Goal: Task Accomplishment & Management: Complete application form

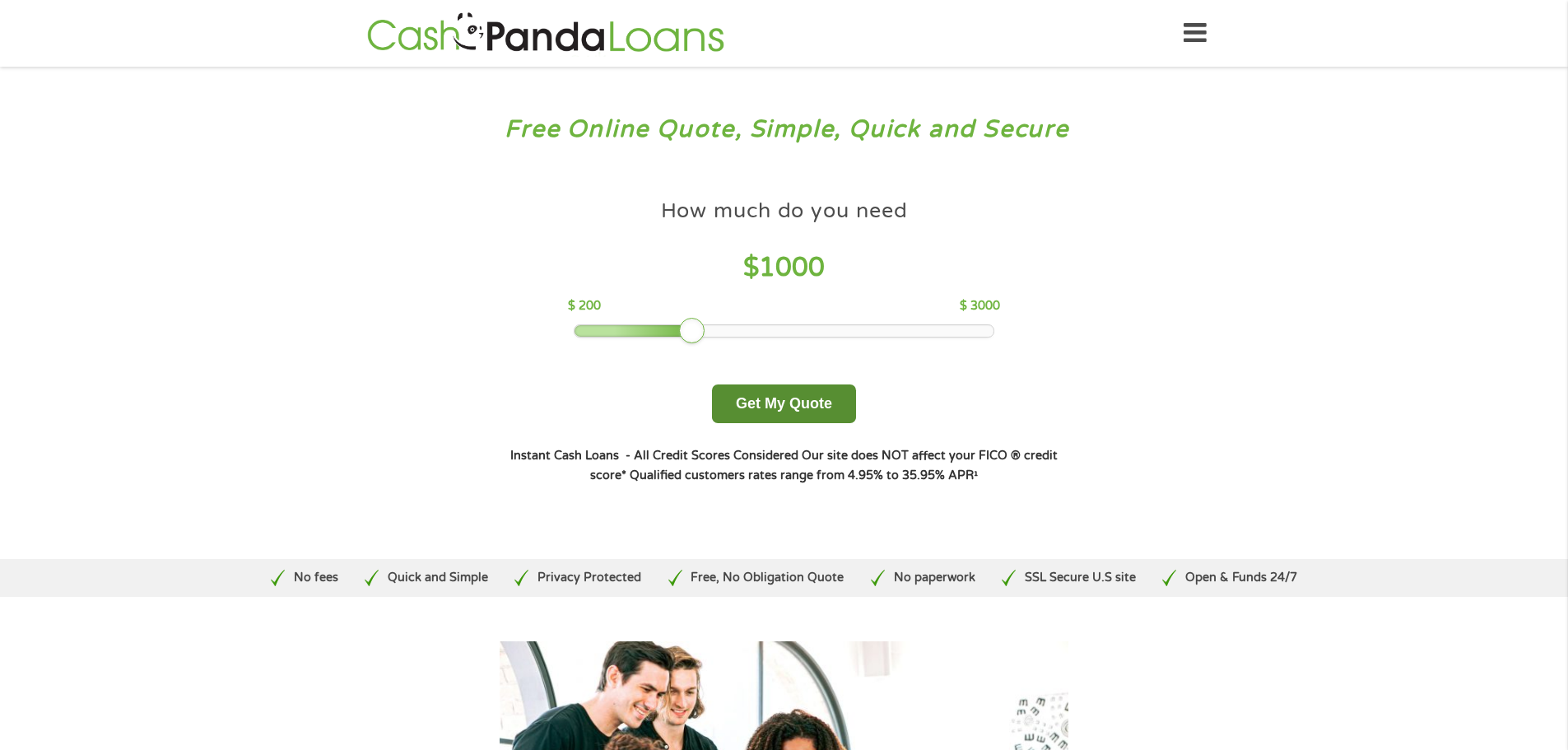
click at [820, 404] on button "Get My Quote" at bounding box center [783, 404] width 144 height 39
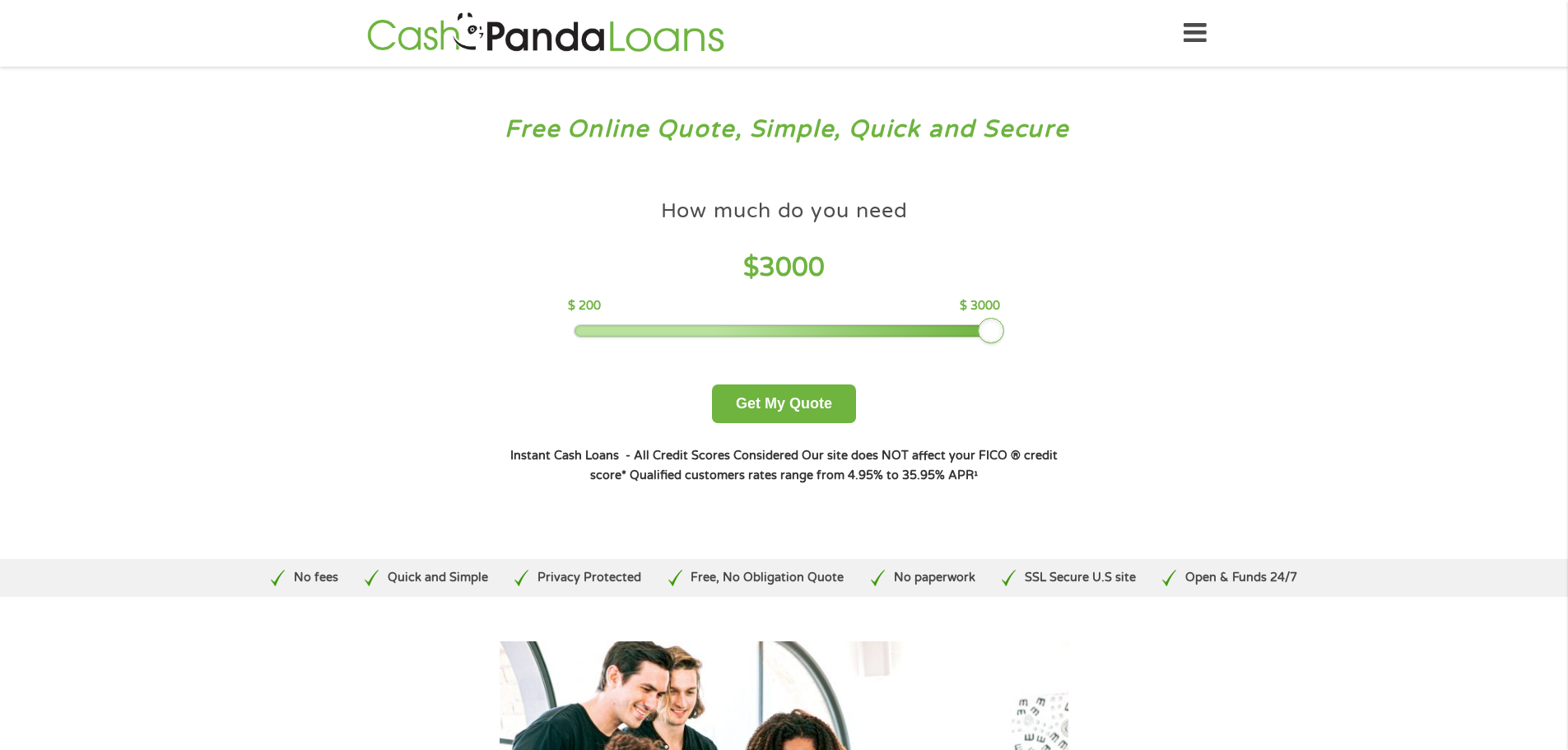
drag, startPoint x: 925, startPoint y: 324, endPoint x: 1035, endPoint y: 324, distance: 110.0
click at [1035, 324] on div "How much do you need $ 3000 $ 200 $ 3000 Get My Quote" at bounding box center [783, 307] width 576 height 232
click at [773, 392] on button "Get My Quote" at bounding box center [783, 404] width 144 height 39
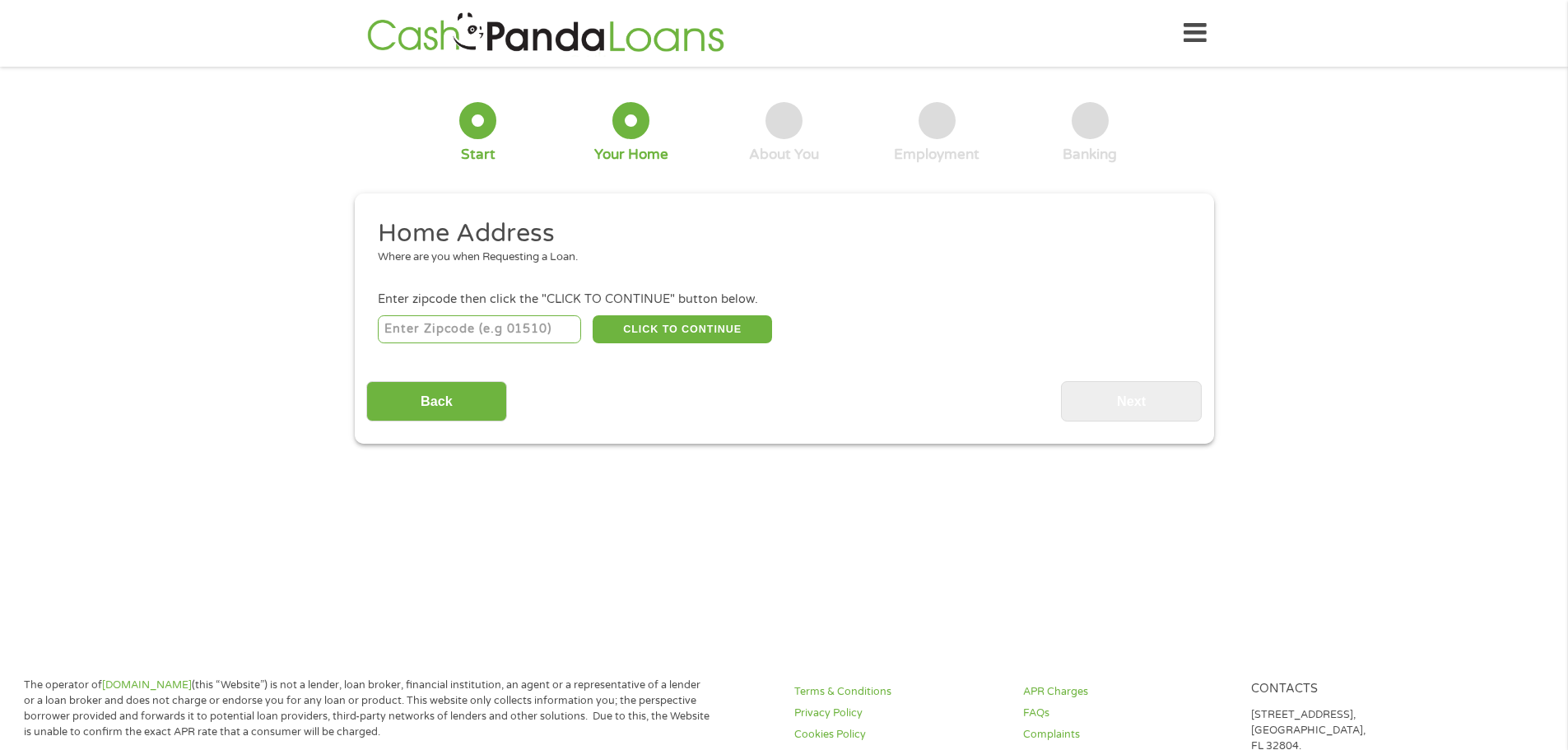
click at [514, 332] on input "number" at bounding box center [479, 329] width 203 height 28
type input "77536"
click at [644, 330] on button "CLICK TO CONTINUE" at bounding box center [683, 329] width 179 height 28
type input "77536"
type input "[GEOGRAPHIC_DATA]"
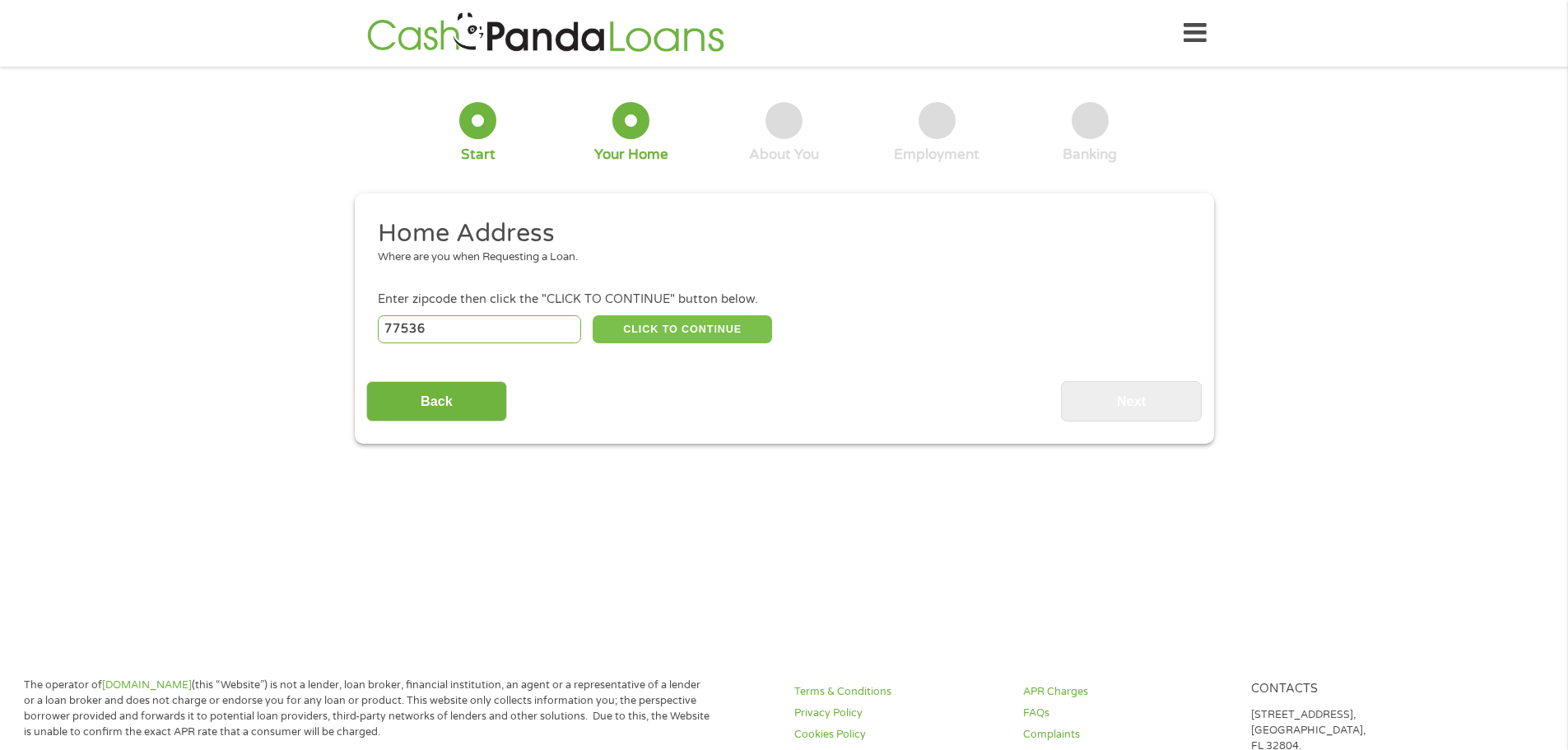
select select "[US_STATE]"
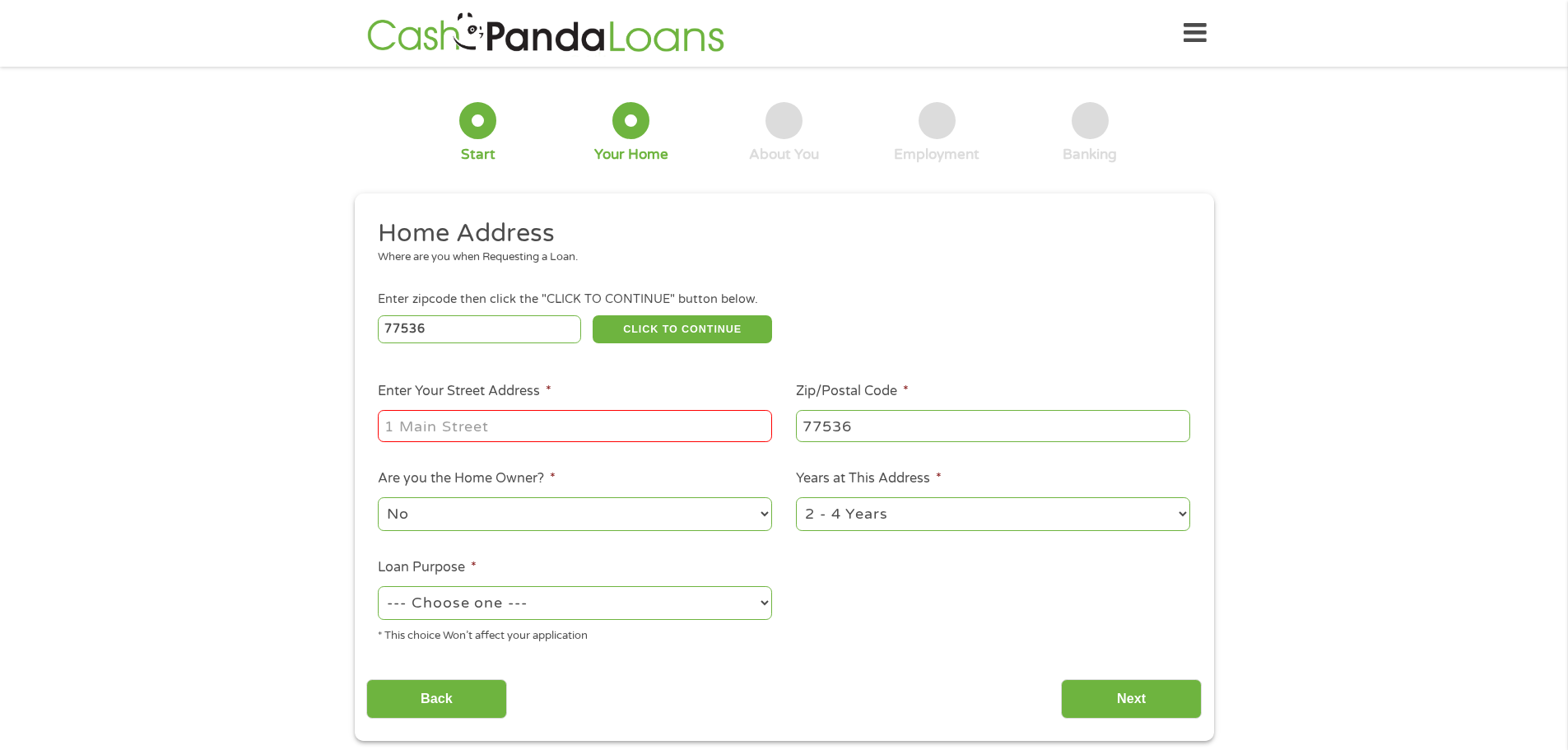
click at [565, 433] on input "Enter Your Street Address *" at bounding box center [575, 425] width 394 height 31
type input "[STREET_ADDRESS]"
click at [654, 614] on select "--- Choose one --- Pay Bills Debt Consolidation Home Improvement Major Purchase…" at bounding box center [575, 603] width 394 height 34
select select "debtconsolidation"
click at [378, 586] on select "--- Choose one --- Pay Bills Debt Consolidation Home Improvement Major Purchase…" at bounding box center [575, 603] width 394 height 34
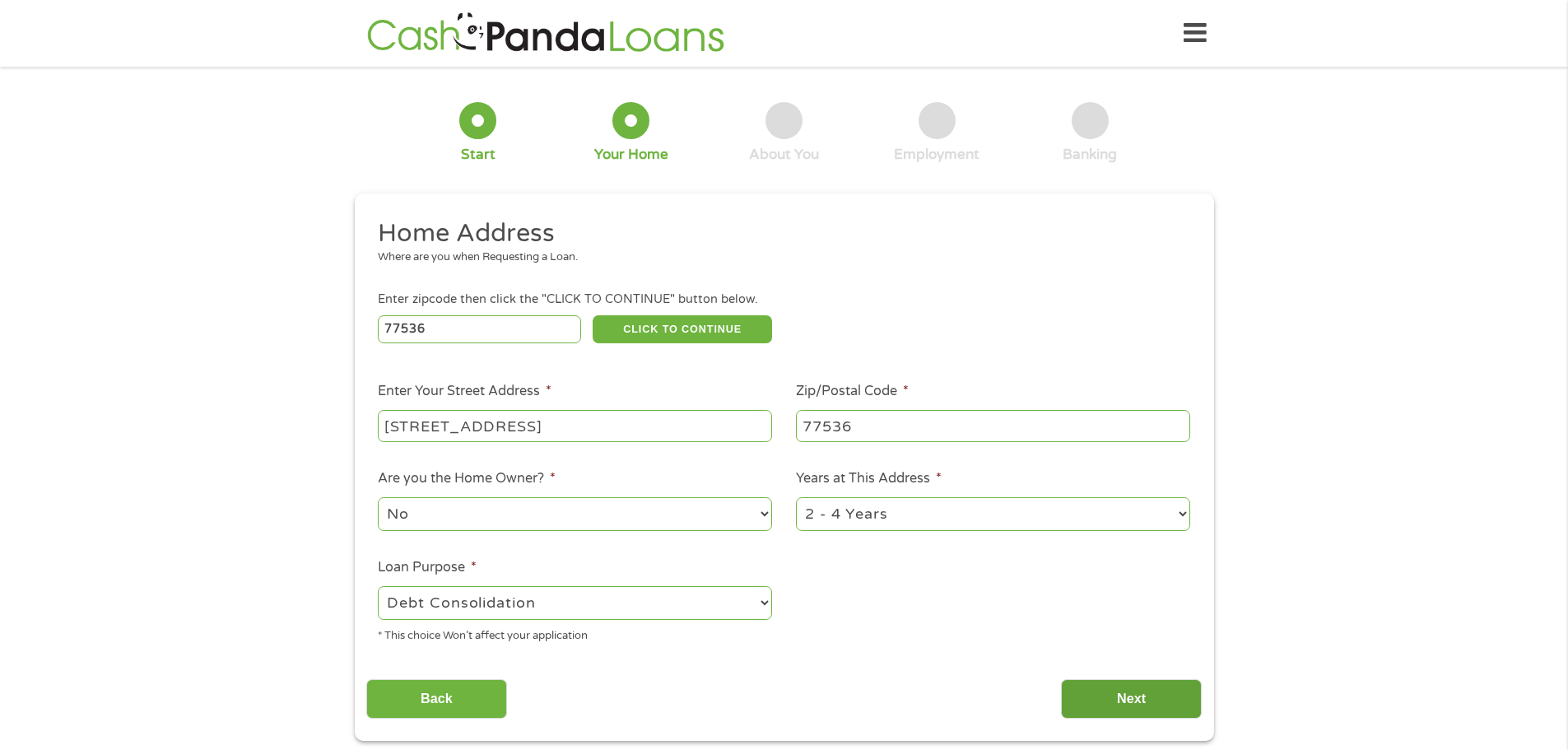
click at [1115, 692] on input "Next" at bounding box center [1131, 699] width 141 height 40
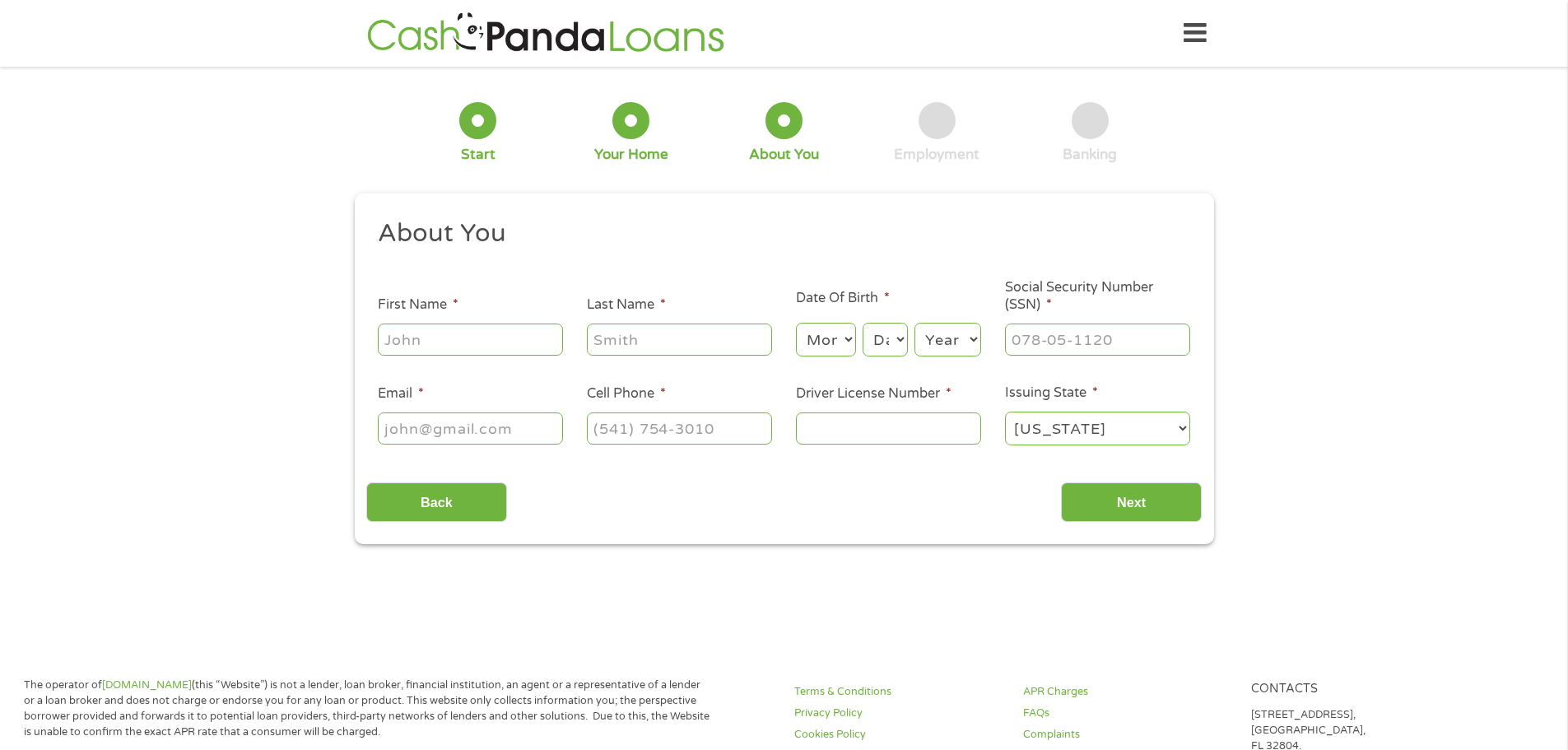
scroll to position [7, 7]
click at [442, 340] on input "First Name *" at bounding box center [471, 338] width 185 height 31
type input "[PERSON_NAME]"
click at [830, 336] on select "Month 1 2 3 4 5 6 7 8 9 10 11 12" at bounding box center [825, 339] width 60 height 34
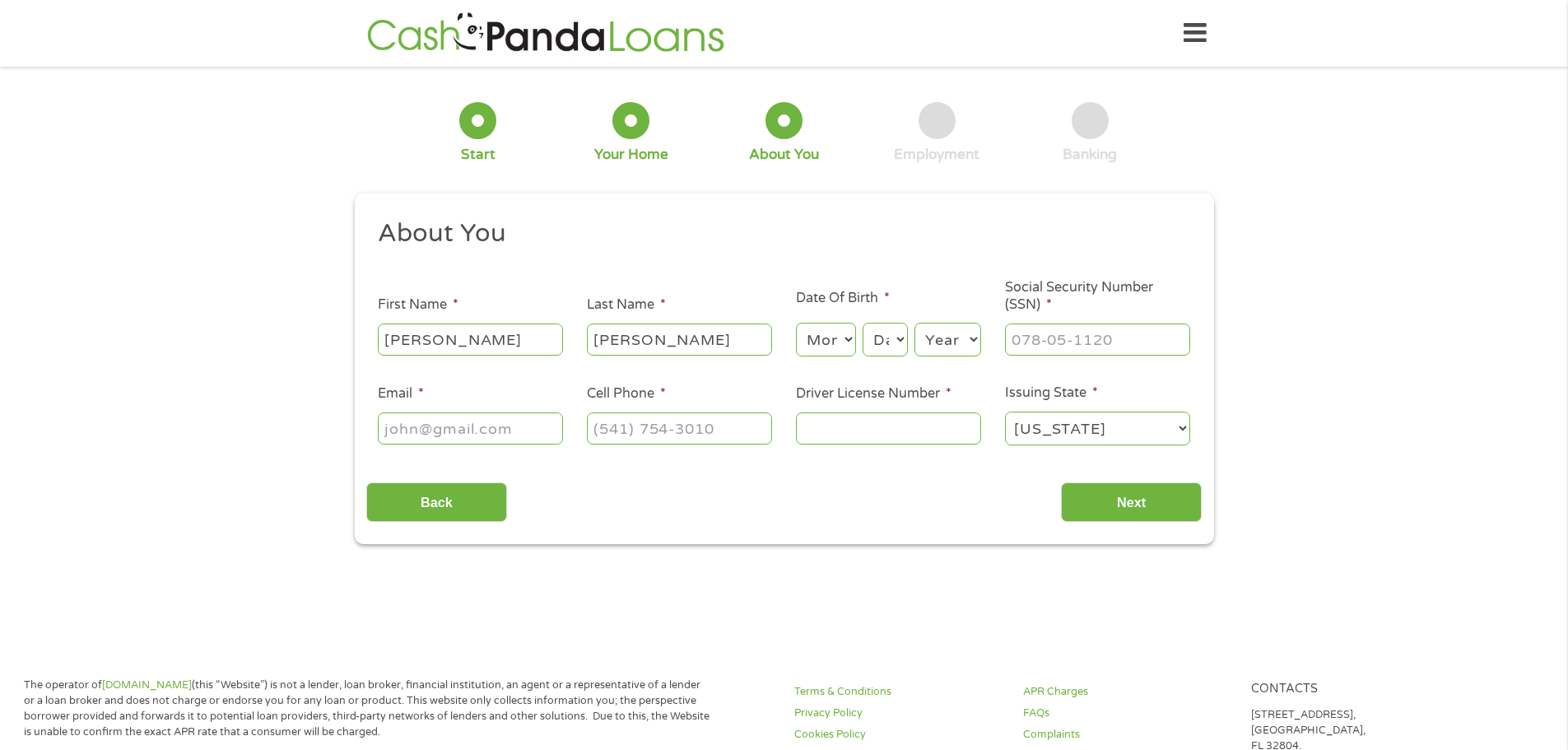
select select "11"
click at [796, 323] on select "Month 1 2 3 4 5 6 7 8 9 10 11 12" at bounding box center [825, 339] width 60 height 34
click at [899, 339] on select "Day 1 2 3 4 5 6 7 8 9 10 11 12 13 14 15 16 17 18 19 20 21 22 23 24 25 26 27 28 …" at bounding box center [884, 339] width 44 height 34
select select "25"
click at [862, 323] on select "Day 1 2 3 4 5 6 7 8 9 10 11 12 13 14 15 16 17 18 19 20 21 22 23 24 25 26 27 28 …" at bounding box center [884, 339] width 44 height 34
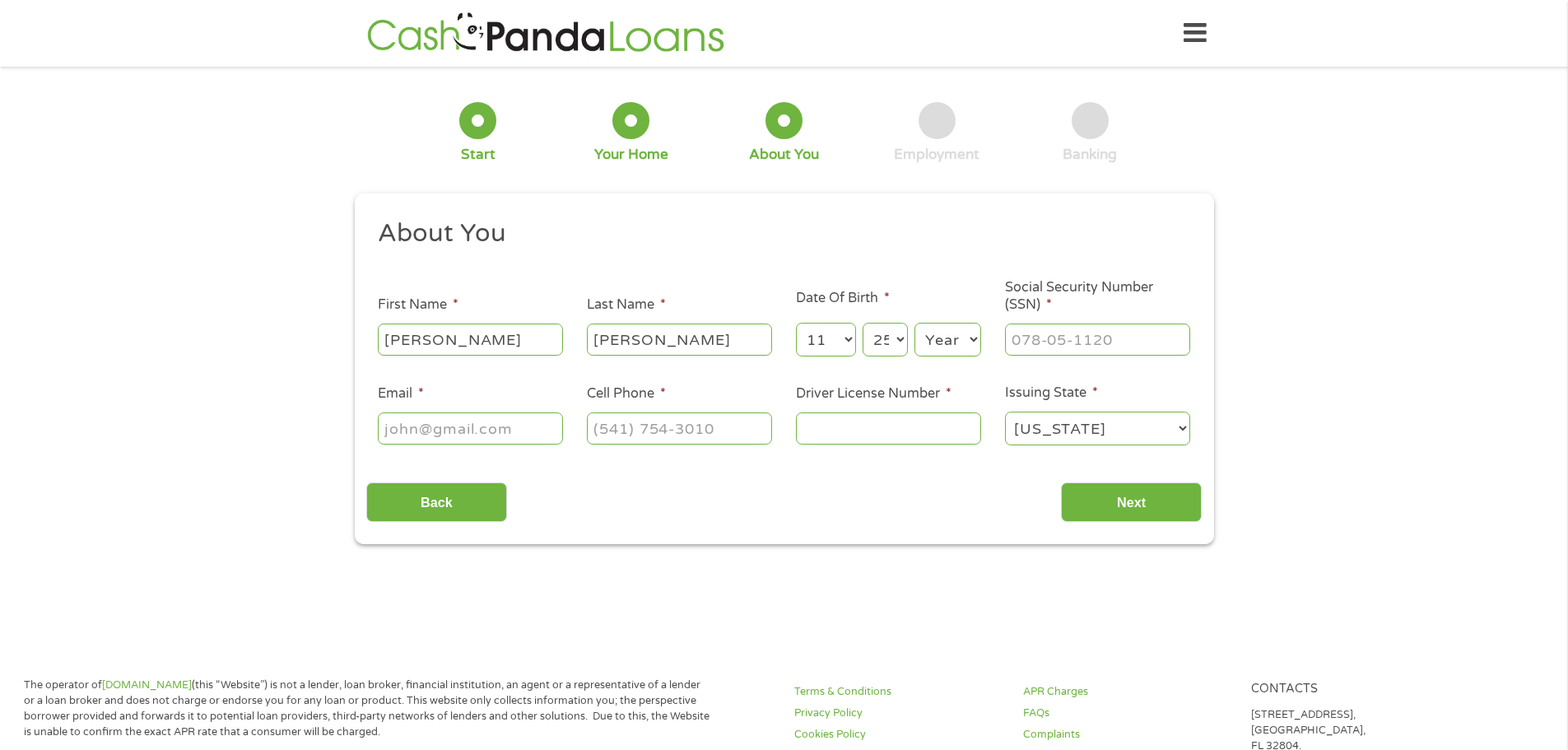
click at [953, 327] on select "Year [DATE] 2006 2005 2004 2003 2002 2001 2000 1999 1998 1997 1996 1995 1994 19…" at bounding box center [947, 339] width 67 height 34
select select "1992"
click at [914, 323] on select "Year [DATE] 2006 2005 2004 2003 2002 2001 2000 1999 1998 1997 1996 1995 1994 19…" at bounding box center [947, 339] width 67 height 34
click at [1054, 340] on input "___-__-____" at bounding box center [1097, 338] width 185 height 31
type input "630-34-5848"
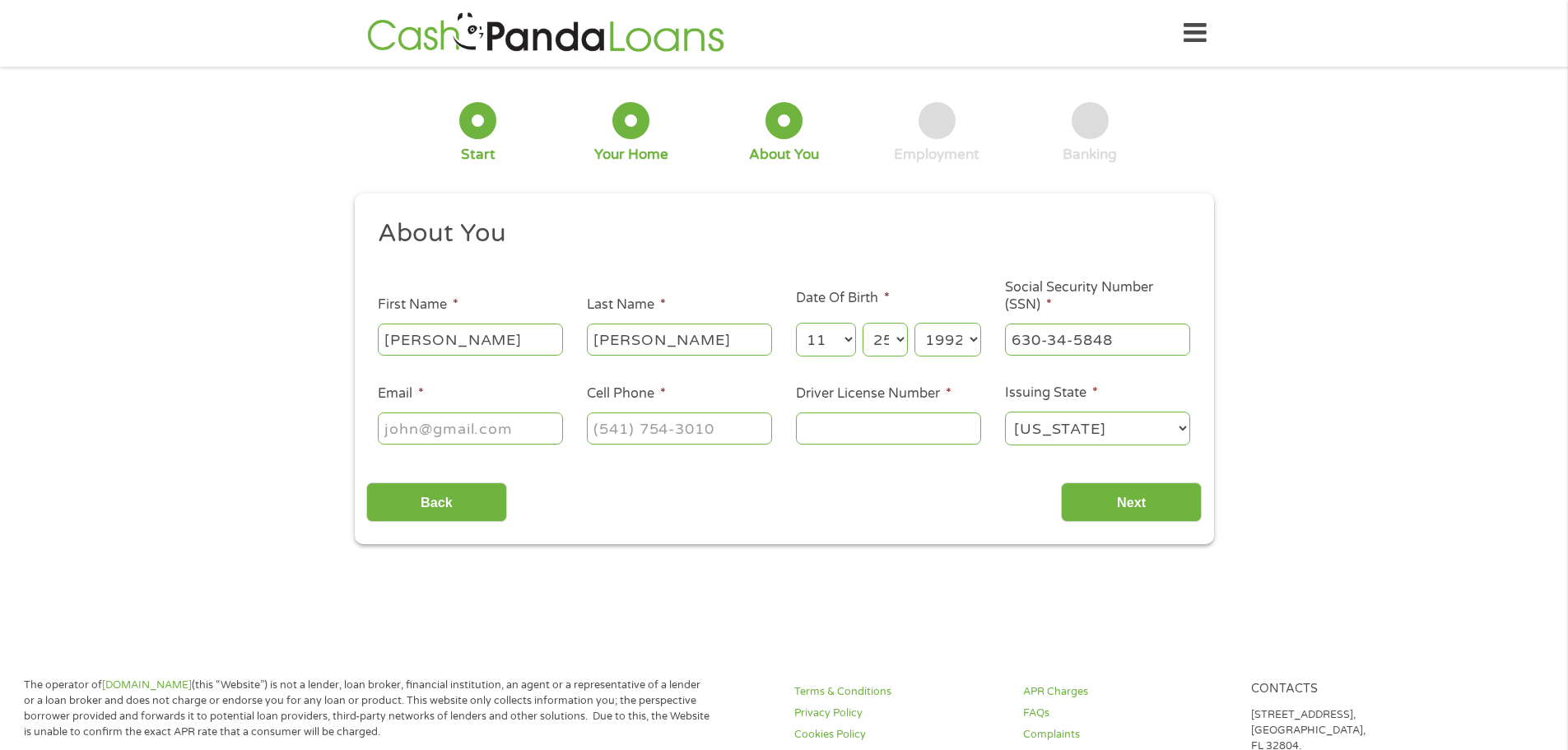
click at [476, 416] on input "Email *" at bounding box center [471, 428] width 185 height 31
type input "[EMAIL_ADDRESS][DOMAIN_NAME]"
type input "[PHONE_NUMBER]"
type input "28145035"
click at [1173, 508] on input "Next" at bounding box center [1131, 502] width 141 height 40
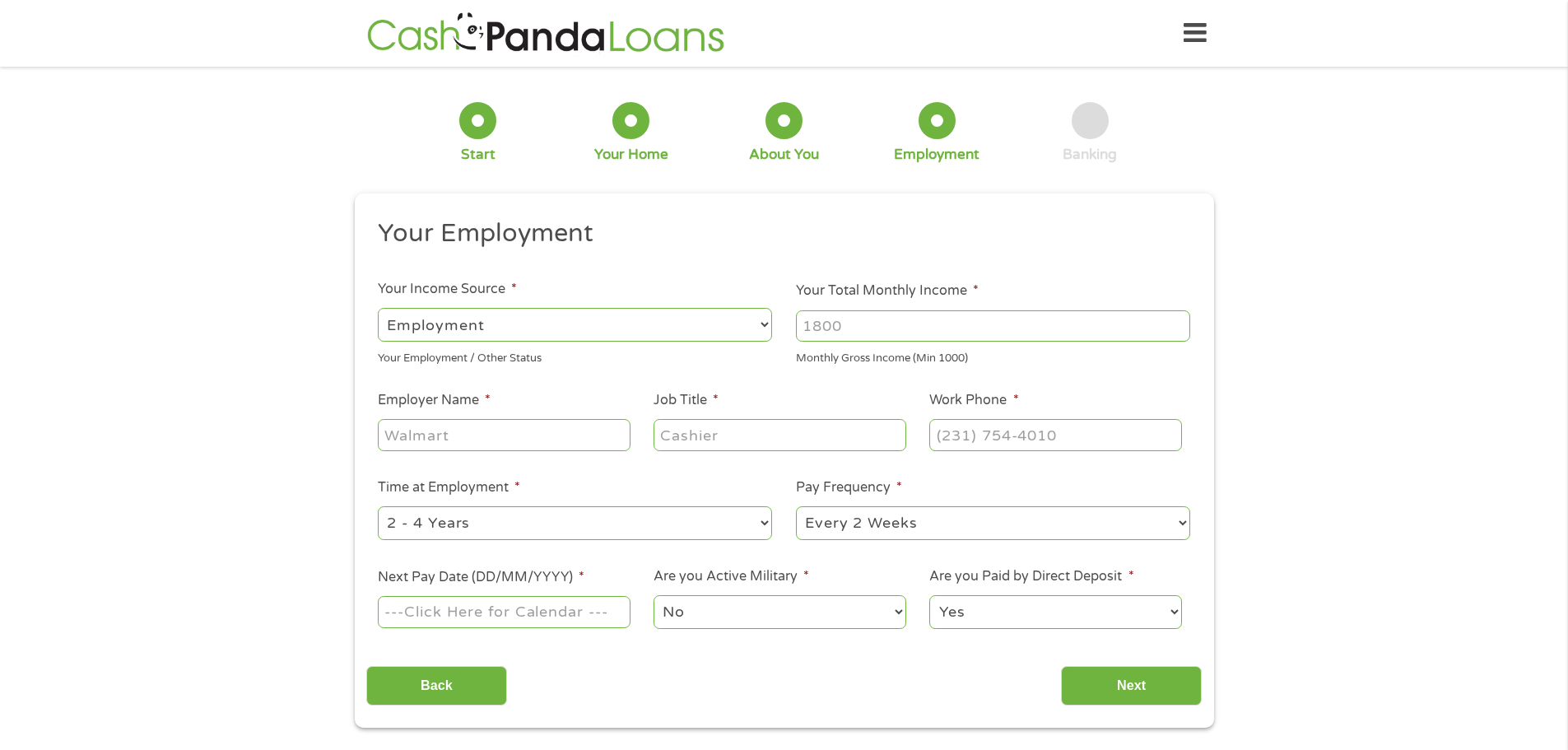
click at [896, 335] on input "Your Total Monthly Income *" at bounding box center [992, 326] width 394 height 31
type input "6200"
click at [508, 446] on input "Employer Name *" at bounding box center [503, 434] width 252 height 31
type input "Cynosure Lutronic"
type input "Sales Operations Manager"
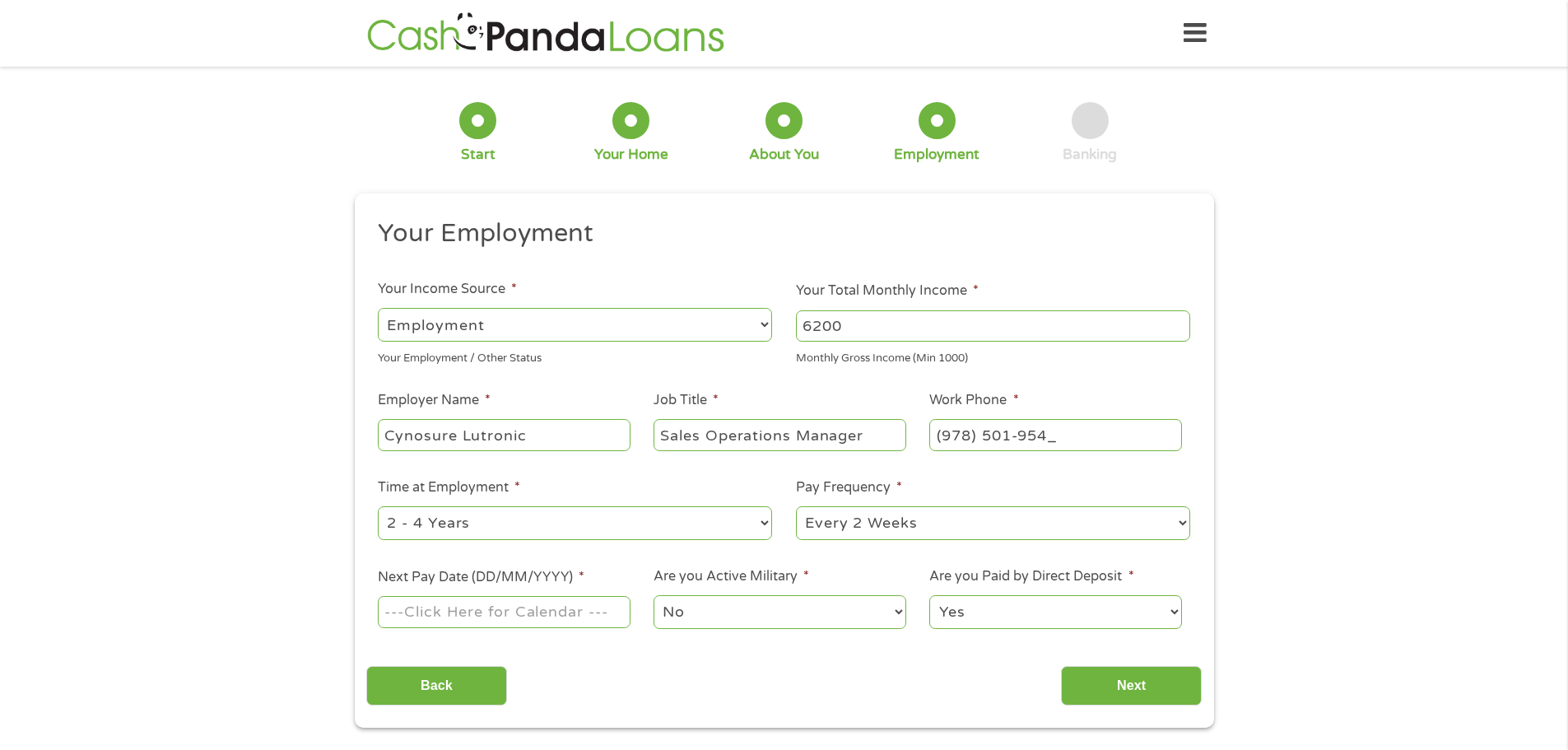
type input "[PHONE_NUMBER]"
click at [540, 616] on input "Next Pay Date (DD/MM/YYYY) *" at bounding box center [503, 611] width 252 height 31
type input "[DATE]"
click at [1118, 693] on input "Next" at bounding box center [1131, 685] width 141 height 40
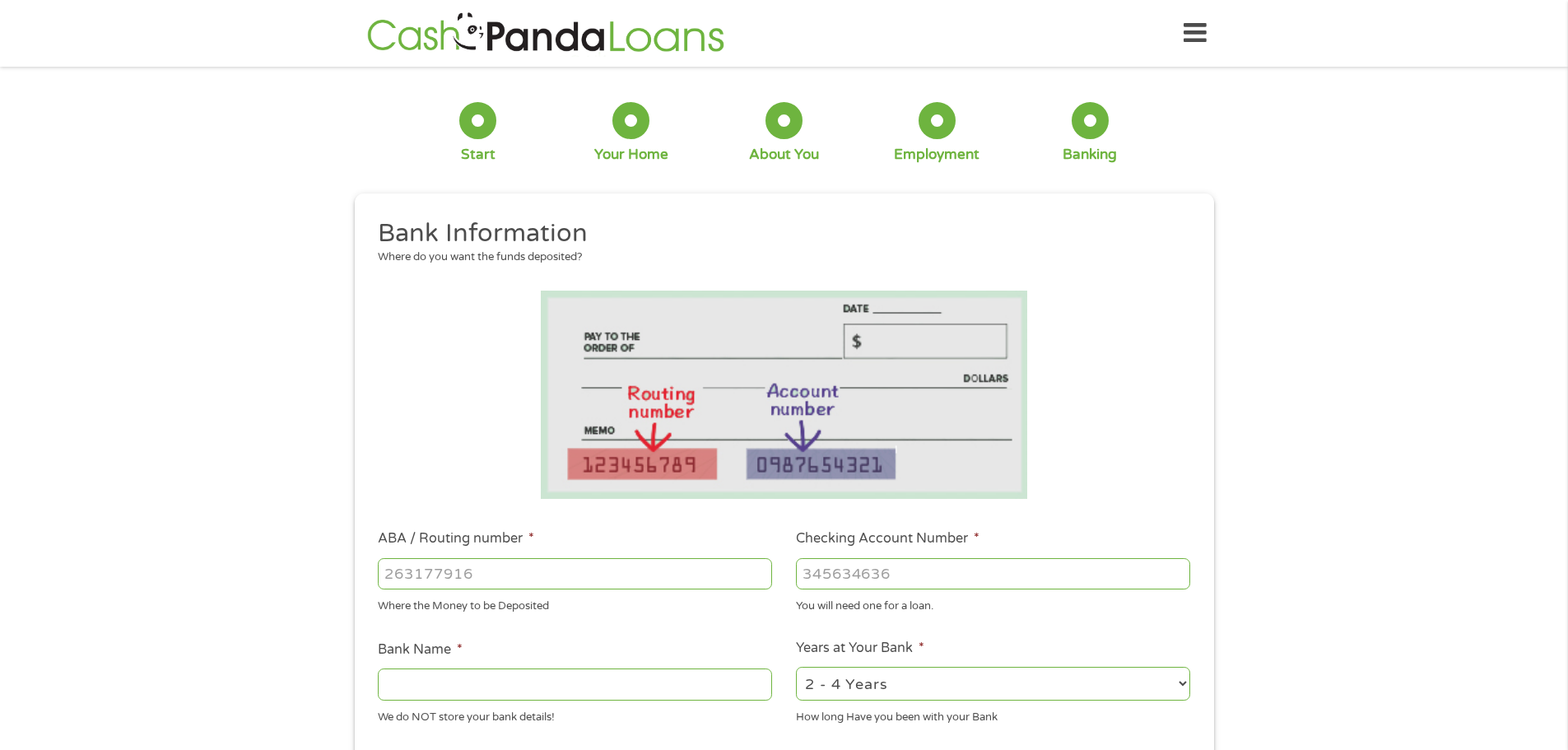
click at [608, 576] on input "ABA / Routing number *" at bounding box center [575, 574] width 394 height 31
type input "111000614"
type input "JPMORGAN CHASE BANK NA"
type input "111000614"
click at [925, 562] on input "Checking Account Number *" at bounding box center [992, 574] width 394 height 31
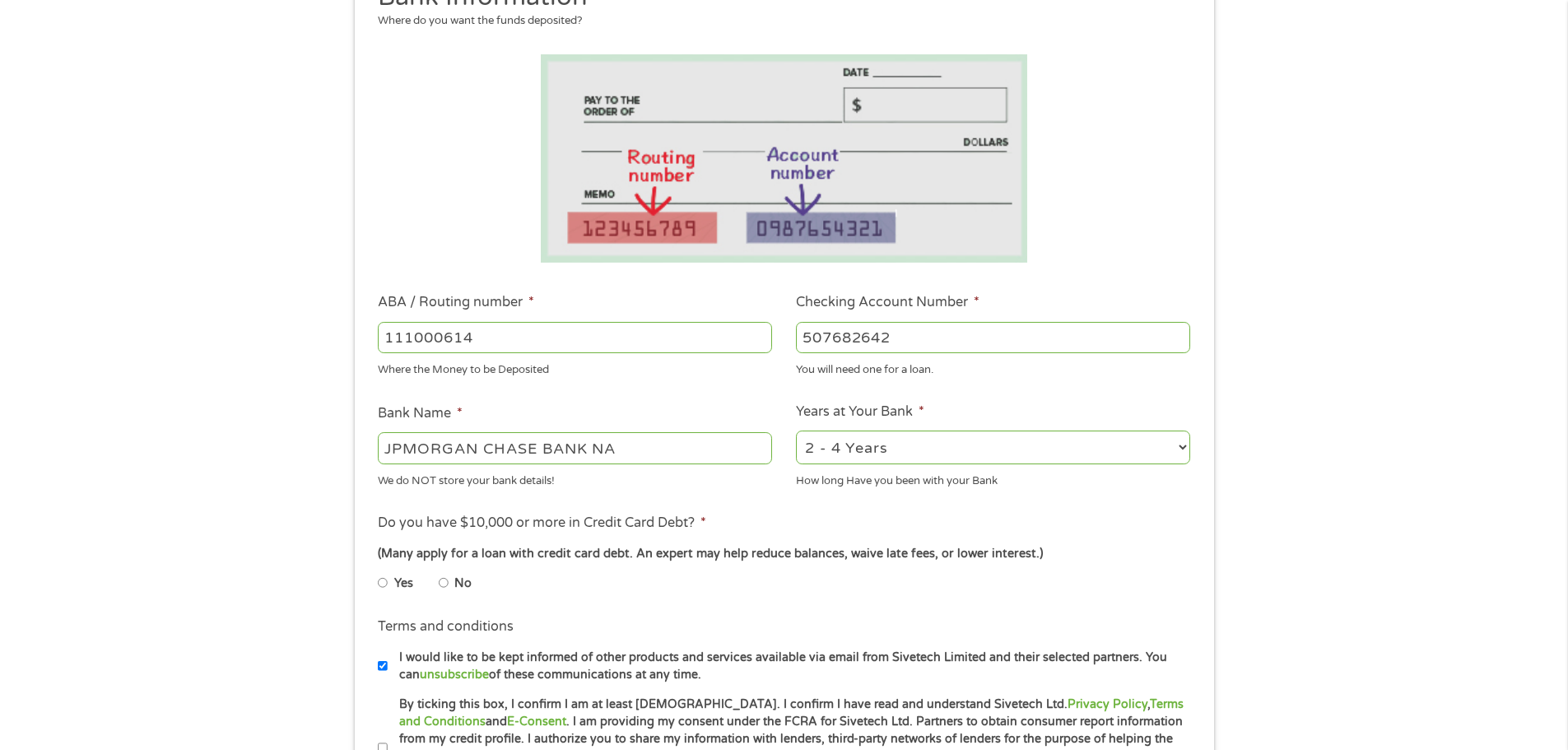
scroll to position [329, 0]
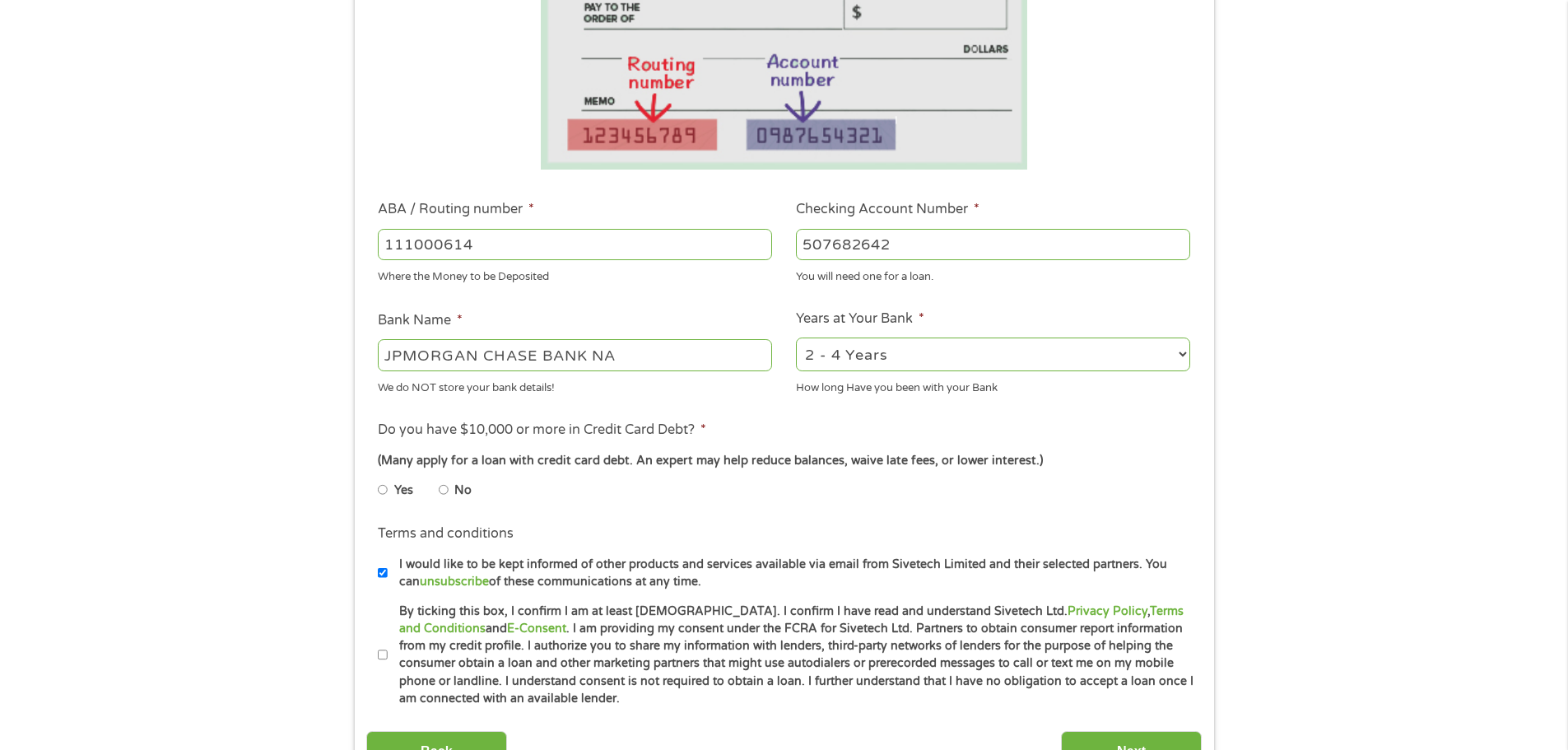
type input "507682642"
click at [442, 490] on input "No" at bounding box center [444, 489] width 10 height 26
radio input "true"
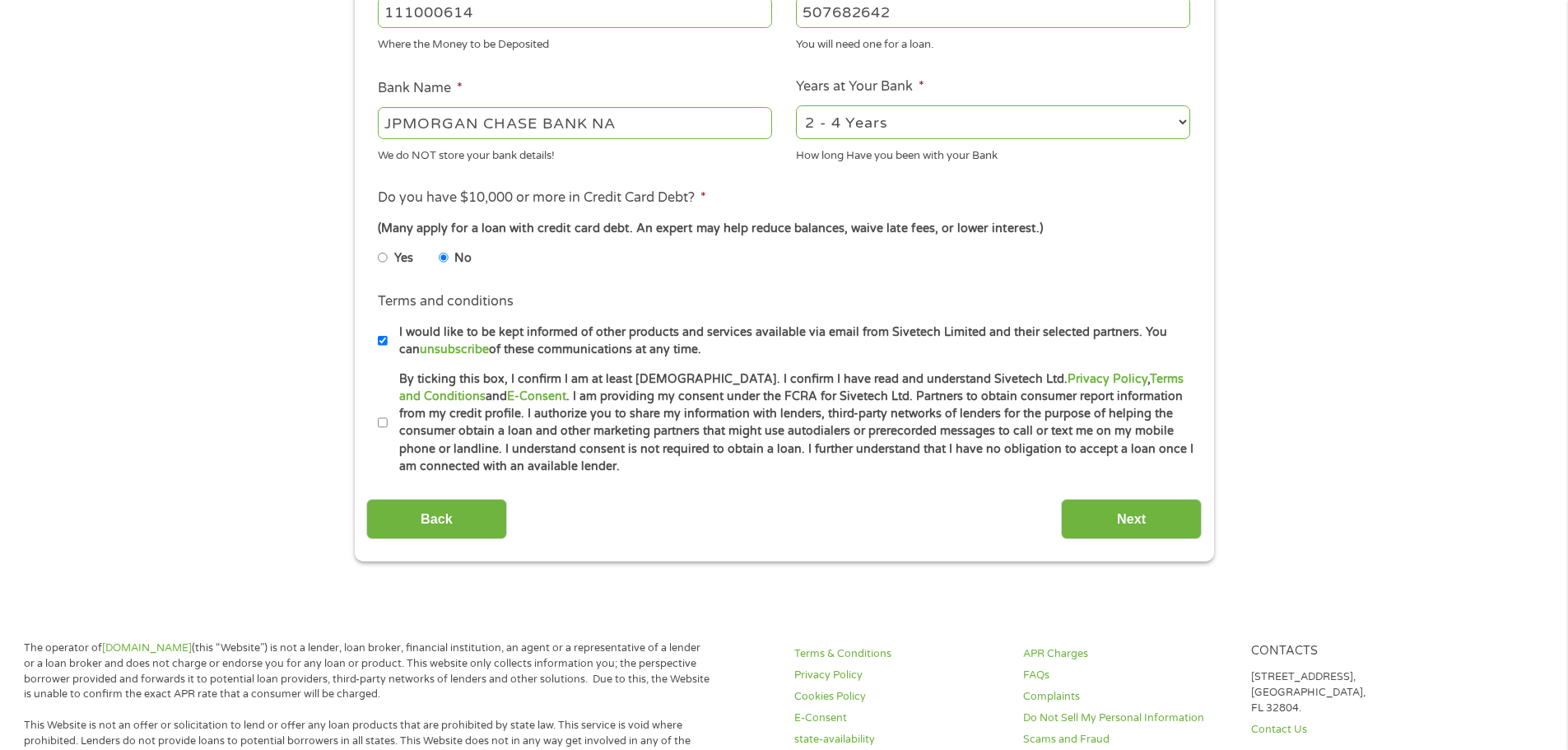
scroll to position [576, 0]
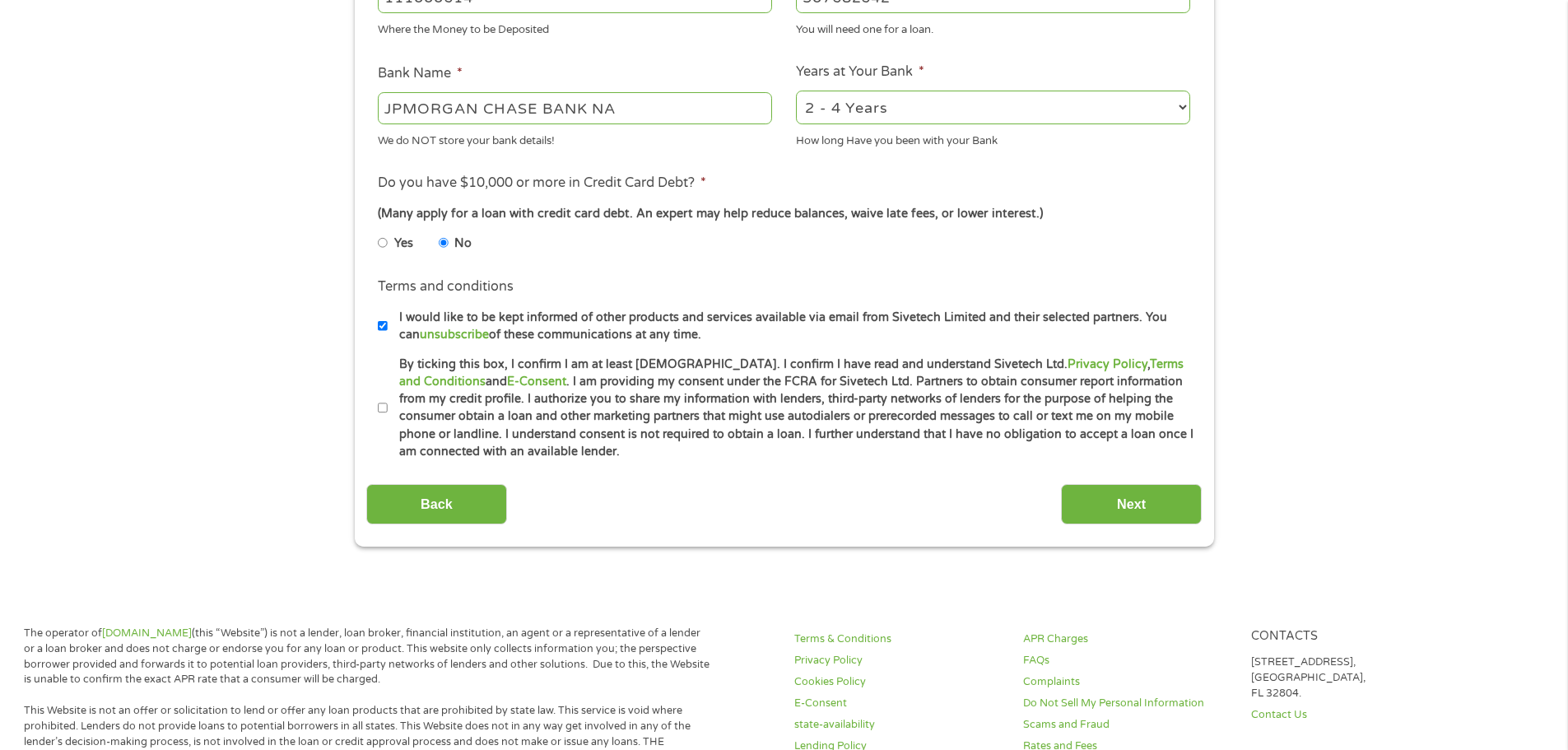
click at [390, 407] on label "By ticking this box, I confirm I am at least [DEMOGRAPHIC_DATA]. I confirm I ha…" at bounding box center [791, 408] width 807 height 105
click at [388, 407] on input "By ticking this box, I confirm I am at least [DEMOGRAPHIC_DATA]. I confirm I ha…" at bounding box center [383, 408] width 10 height 26
checkbox input "true"
click at [385, 327] on input "I would like to be kept informed of other products and services available via e…" at bounding box center [383, 325] width 10 height 26
checkbox input "false"
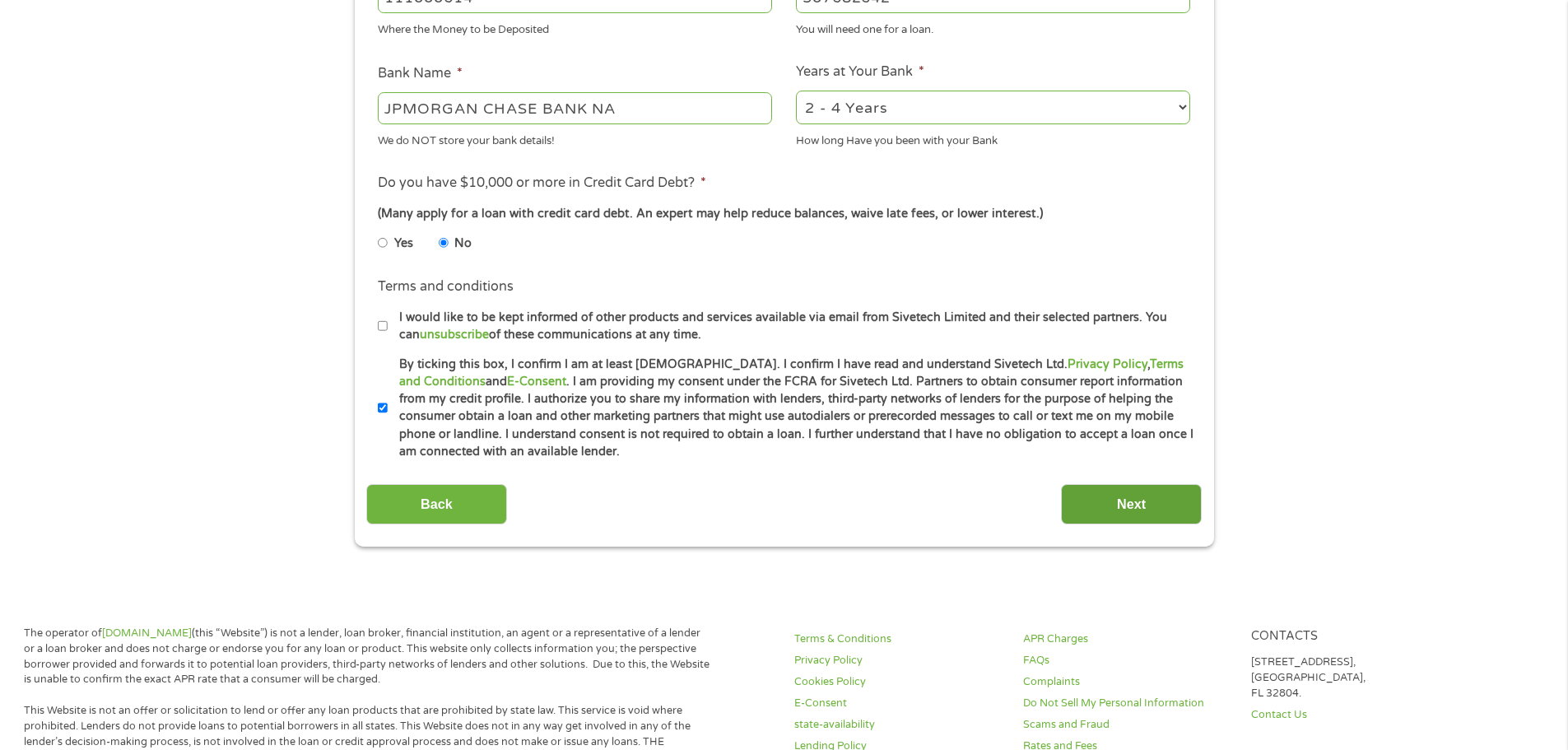
click at [1153, 501] on input "Next" at bounding box center [1131, 504] width 141 height 40
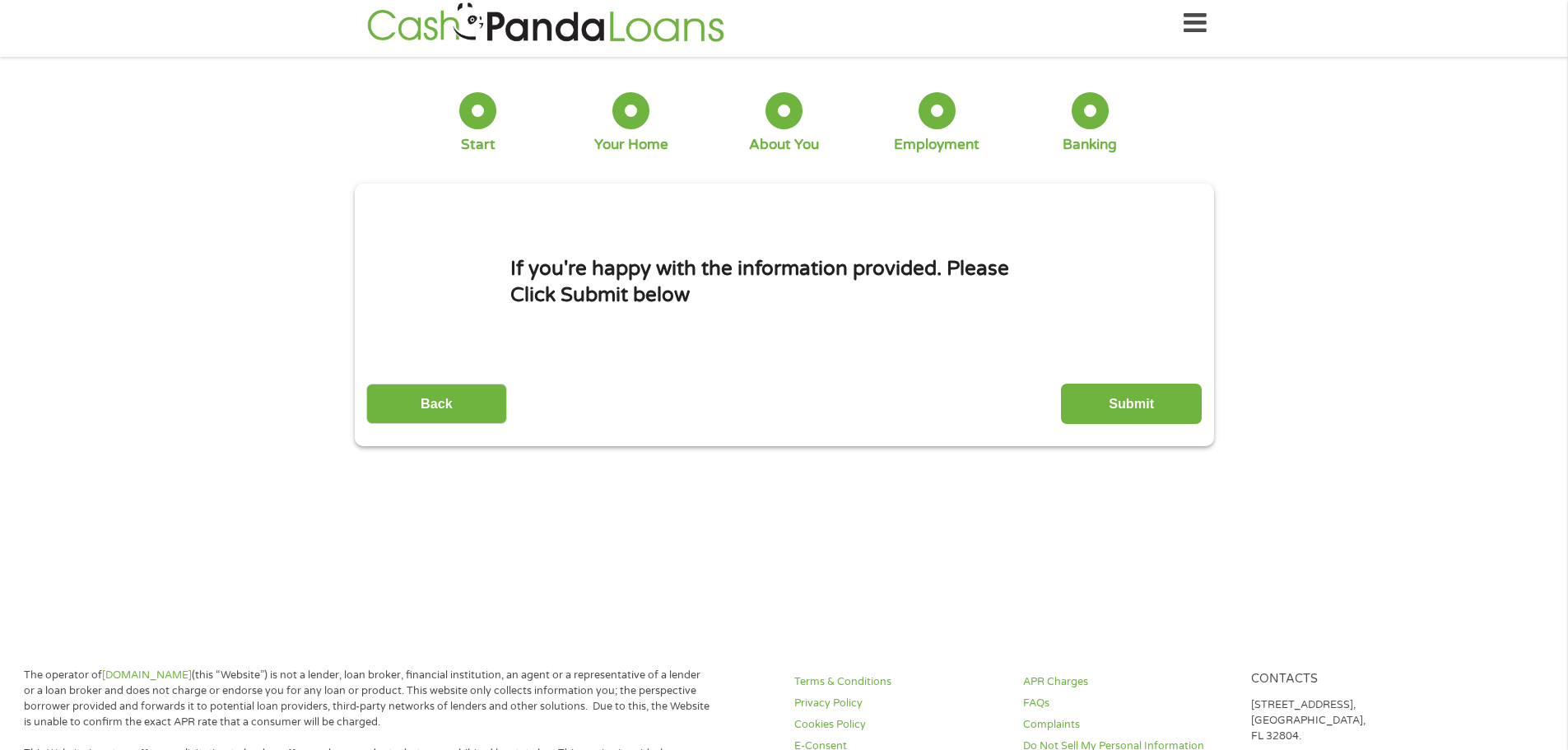
scroll to position [0, 0]
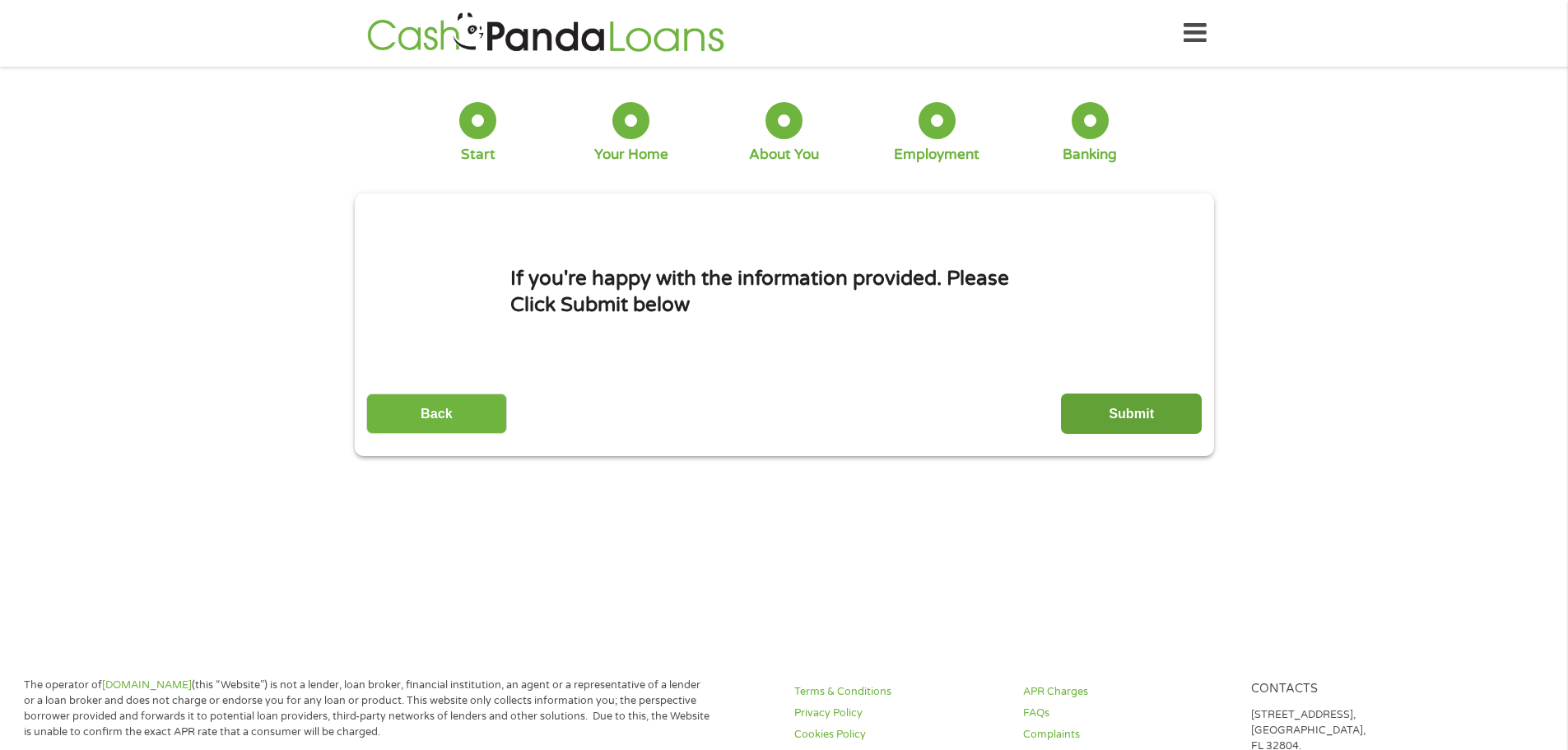
click at [1121, 405] on input "Submit" at bounding box center [1131, 414] width 141 height 40
